Goal: Information Seeking & Learning: Learn about a topic

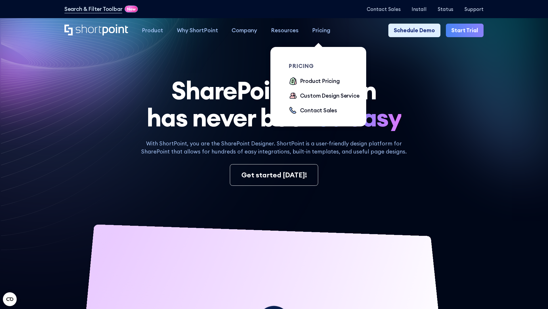
click at [321, 31] on div "Pricing" at bounding box center [321, 30] width 18 height 8
click at [313, 79] on div "Product Pricing" at bounding box center [320, 81] width 40 height 8
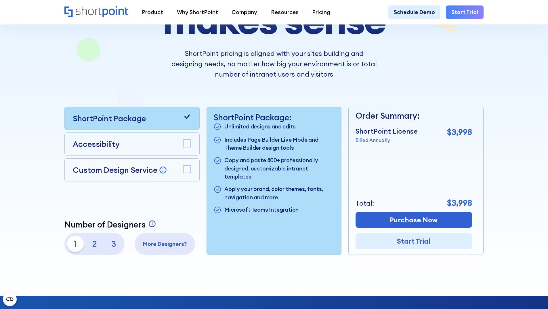
scroll to position [115, 0]
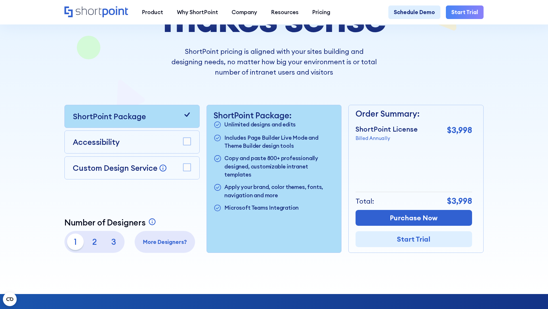
click at [94, 245] on p "2" at bounding box center [94, 241] width 16 height 16
